Goal: Entertainment & Leisure: Consume media (video, audio)

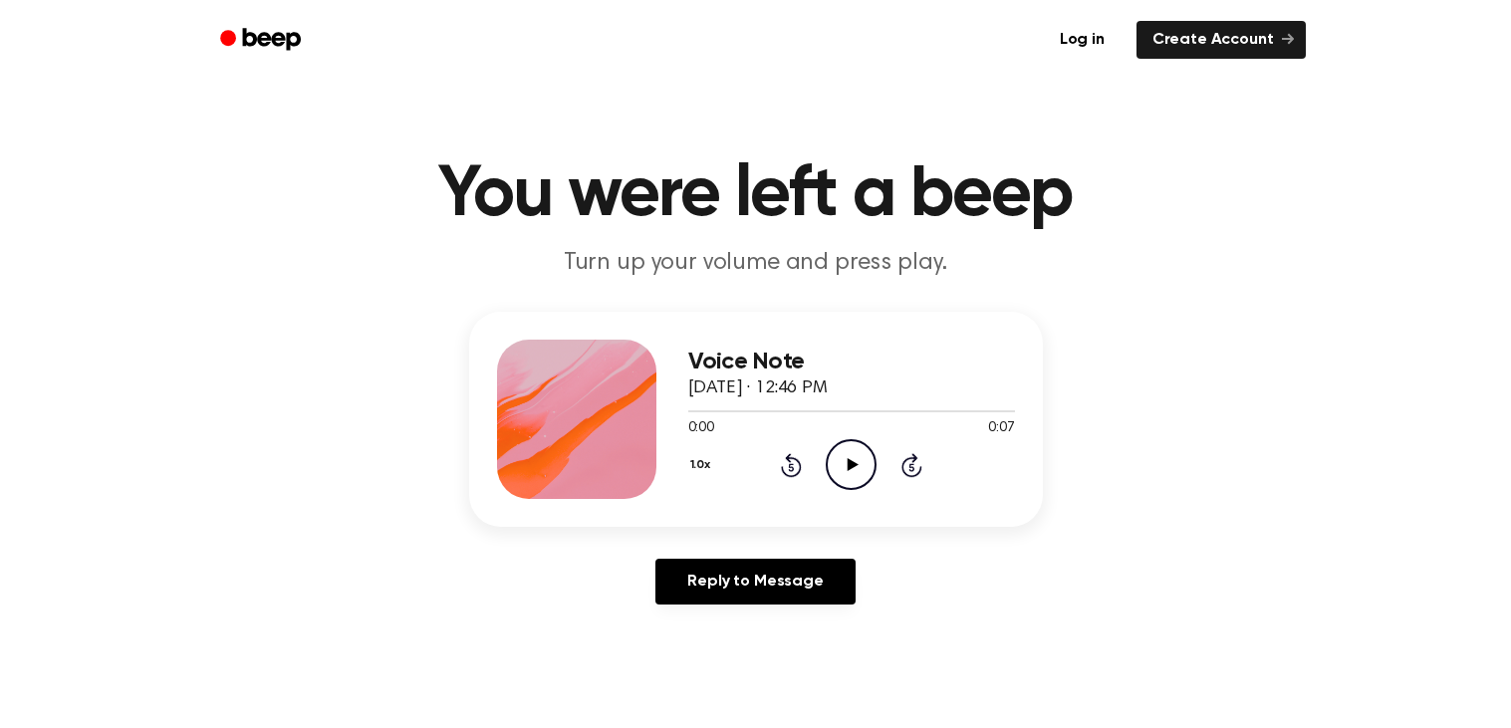
click at [841, 474] on icon "Play Audio" at bounding box center [851, 464] width 51 height 51
click at [787, 474] on icon at bounding box center [791, 465] width 21 height 24
click at [780, 474] on icon "Rewind 5 seconds" at bounding box center [791, 465] width 22 height 26
click at [857, 465] on icon "Play Audio" at bounding box center [851, 464] width 51 height 51
